Goal: Use online tool/utility: Utilize a website feature to perform a specific function

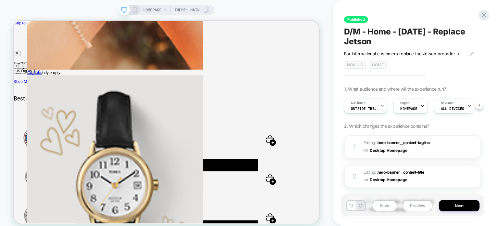
click at [355, 64] on span "Non-US" at bounding box center [355, 64] width 22 height 7
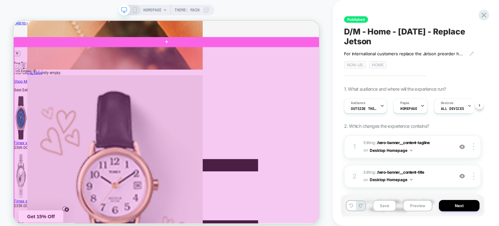
drag, startPoint x: 344, startPoint y: 93, endPoint x: 302, endPoint y: 106, distance: 44.5
click at [302, 106] on div at bounding box center [218, 181] width 408 height 251
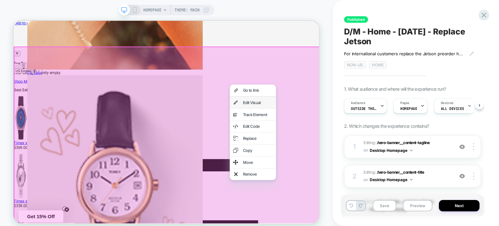
click at [332, 131] on div "Edit Visual" at bounding box center [339, 129] width 40 height 6
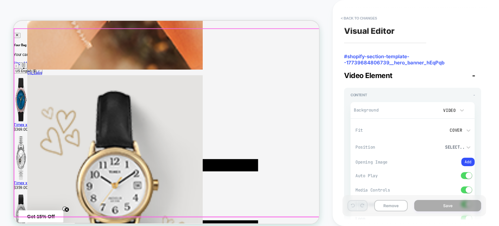
scroll to position [8, 0]
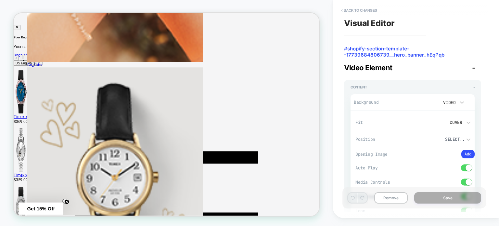
type textarea "*"
click at [460, 101] on icon at bounding box center [462, 102] width 4 height 2
click at [460, 101] on div at bounding box center [249, 113] width 499 height 226
click at [429, 100] on video at bounding box center [428, 102] width 15 height 11
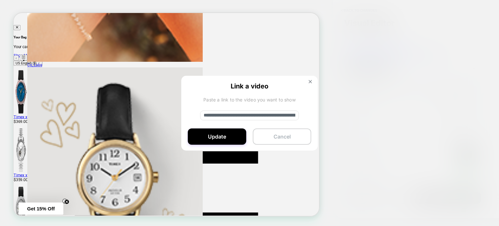
click at [276, 138] on button "Cancel" at bounding box center [282, 136] width 58 height 16
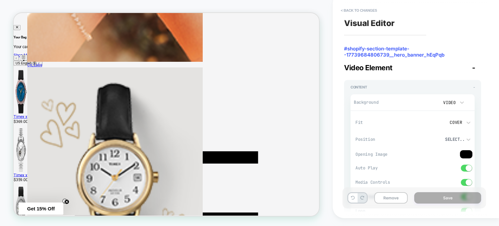
click at [471, 153] on img at bounding box center [466, 154] width 13 height 9
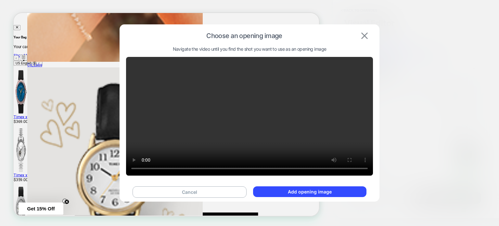
click at [365, 36] on img at bounding box center [364, 35] width 6 height 6
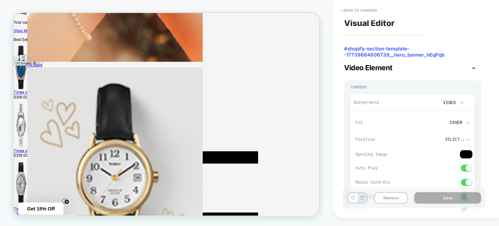
scroll to position [0, 0]
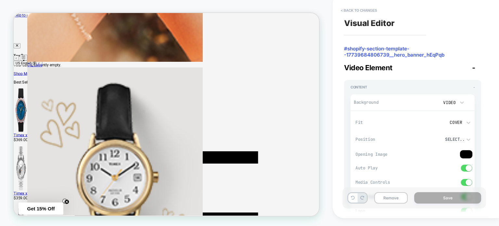
click at [347, 10] on button "< Back to changes" at bounding box center [359, 10] width 43 height 10
